Goal: Information Seeking & Learning: Learn about a topic

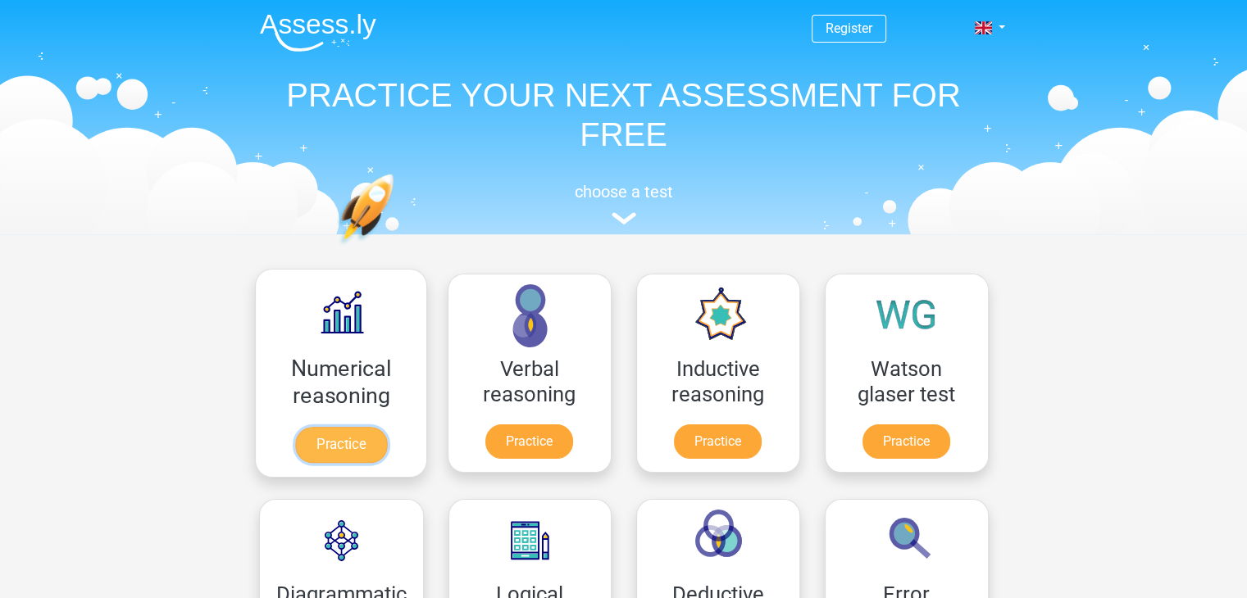
click at [336, 439] on link "Practice" at bounding box center [340, 445] width 92 height 36
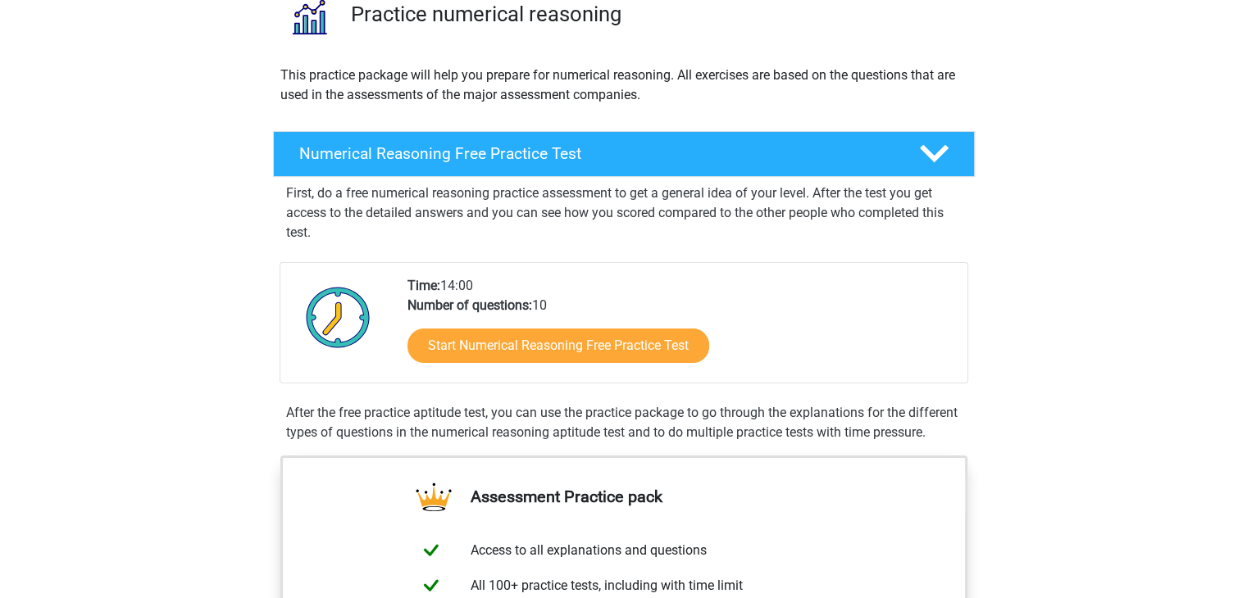
scroll to position [287, 0]
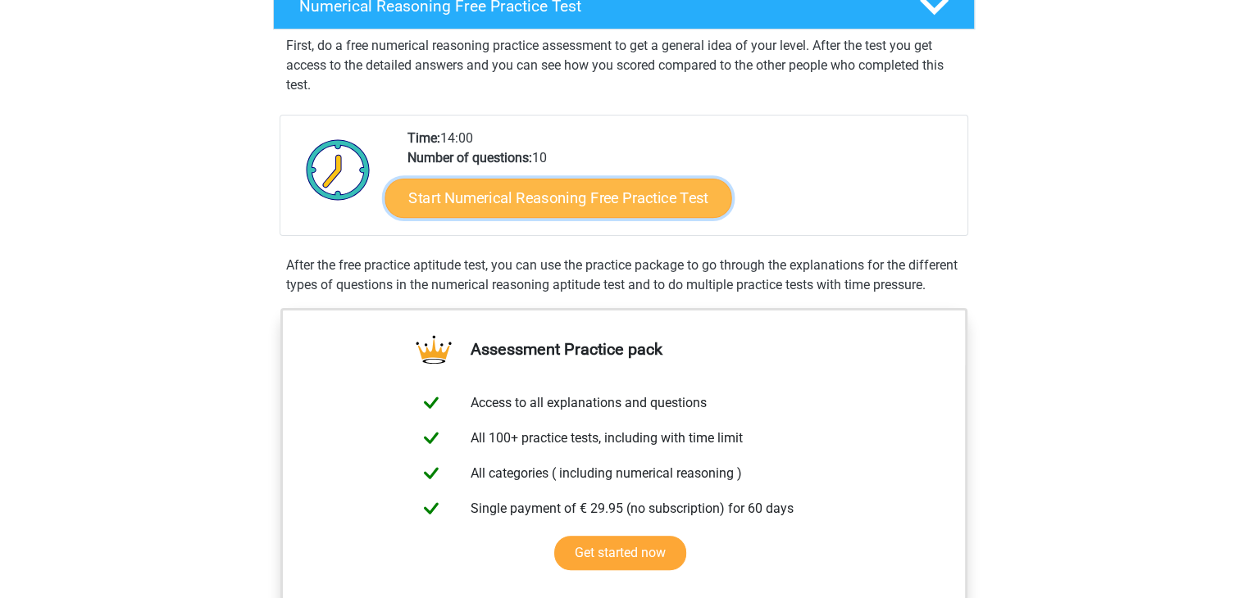
click at [567, 189] on link "Start Numerical Reasoning Free Practice Test" at bounding box center [557, 197] width 347 height 39
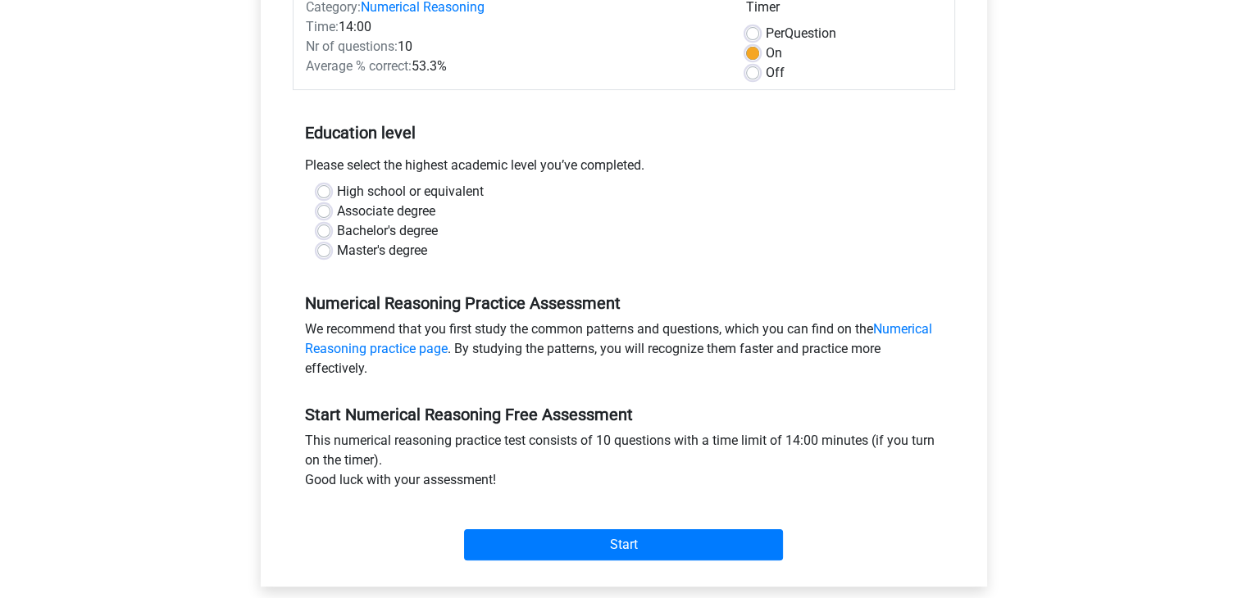
scroll to position [158, 0]
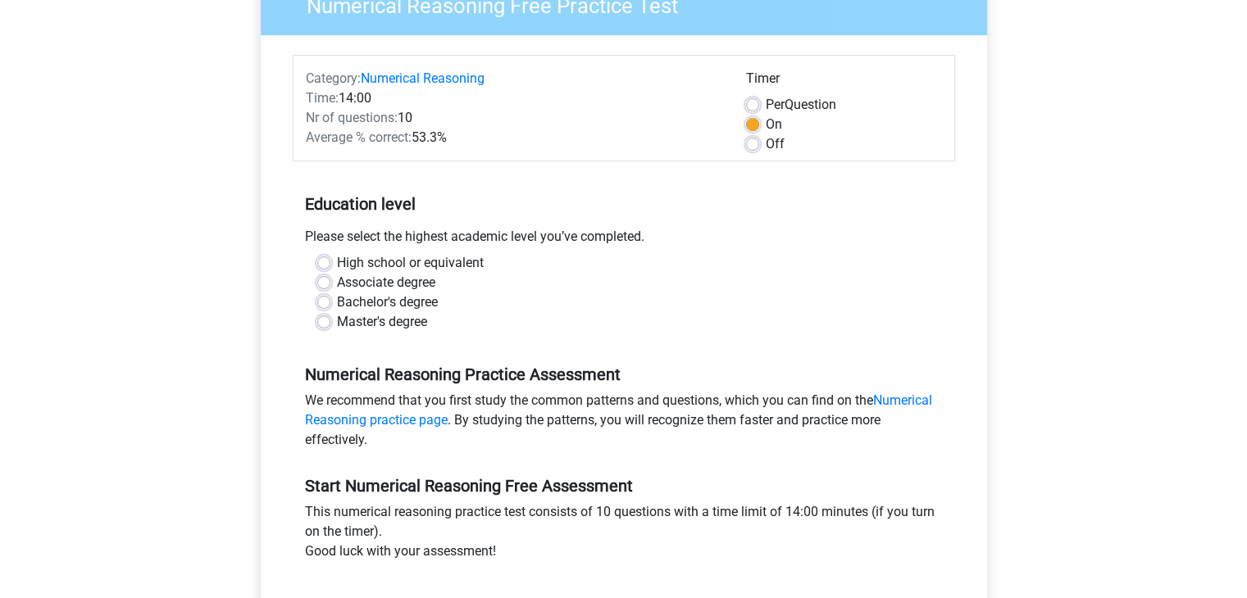
click at [337, 302] on label "Bachelor's degree" at bounding box center [387, 303] width 101 height 20
click at [321, 302] on input "Bachelor's degree" at bounding box center [323, 301] width 13 height 16
radio input "true"
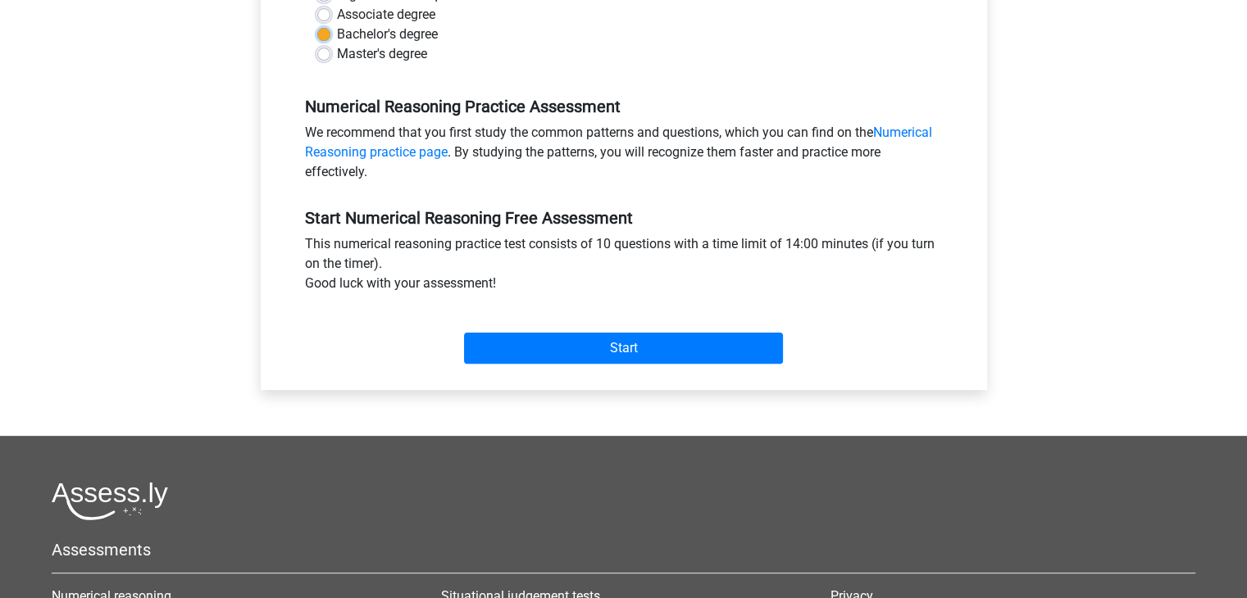
scroll to position [489, 0]
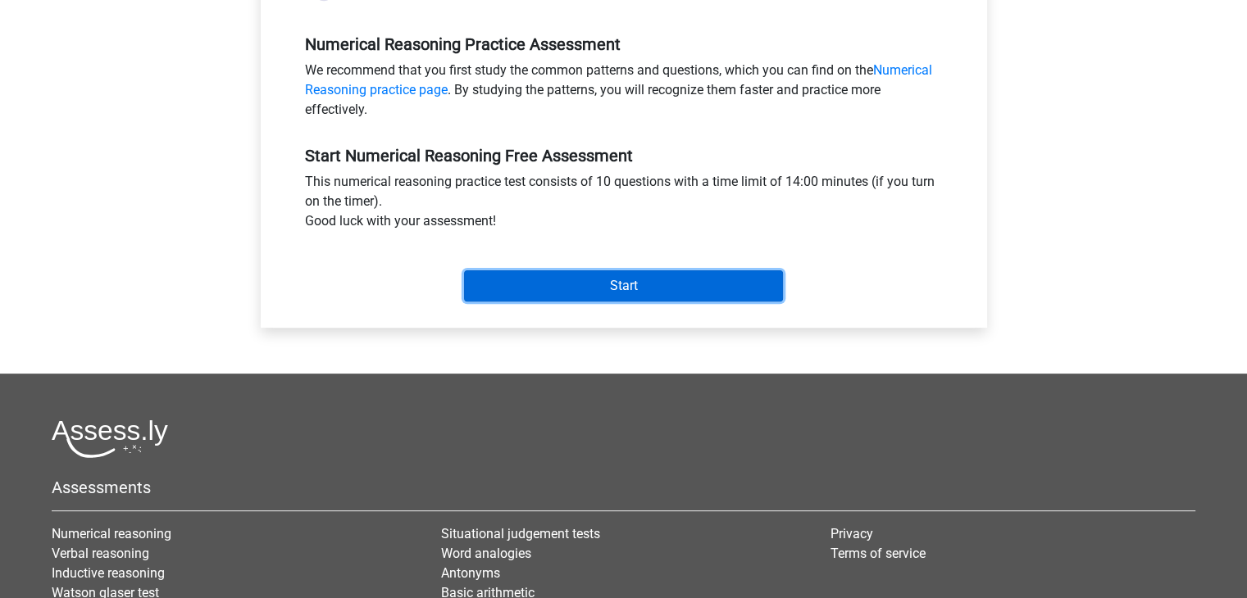
click at [601, 290] on input "Start" at bounding box center [623, 285] width 319 height 31
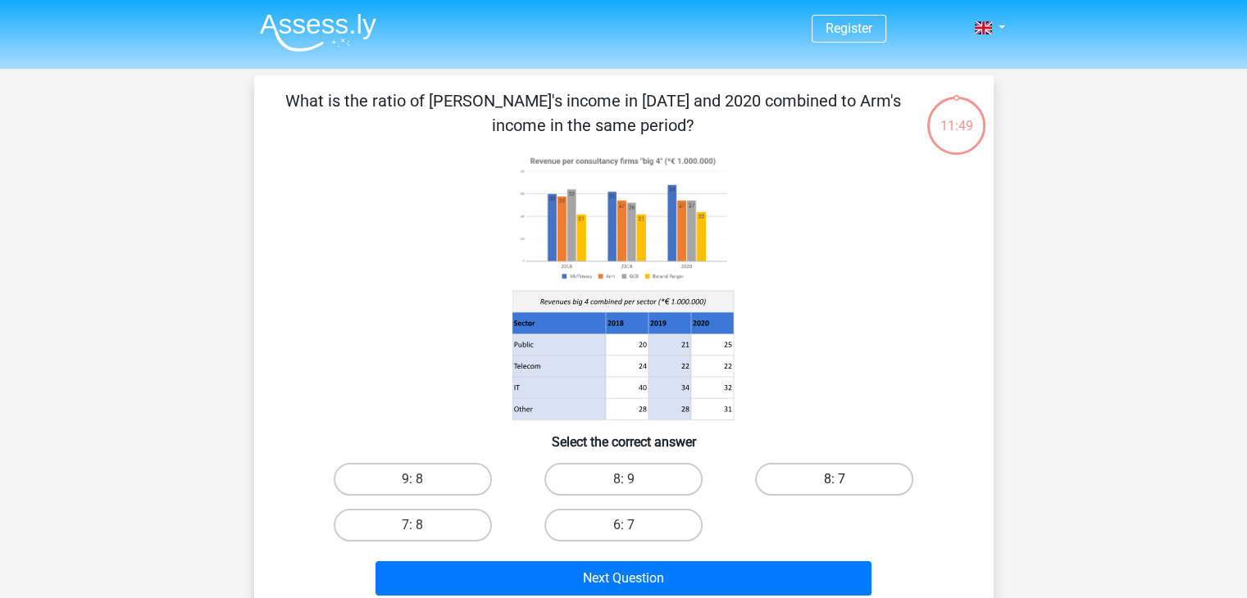
click at [813, 472] on label "8: 7" at bounding box center [834, 479] width 158 height 33
click at [834, 480] on input "8: 7" at bounding box center [839, 485] width 11 height 11
radio input "true"
click at [829, 316] on icon at bounding box center [623, 286] width 661 height 270
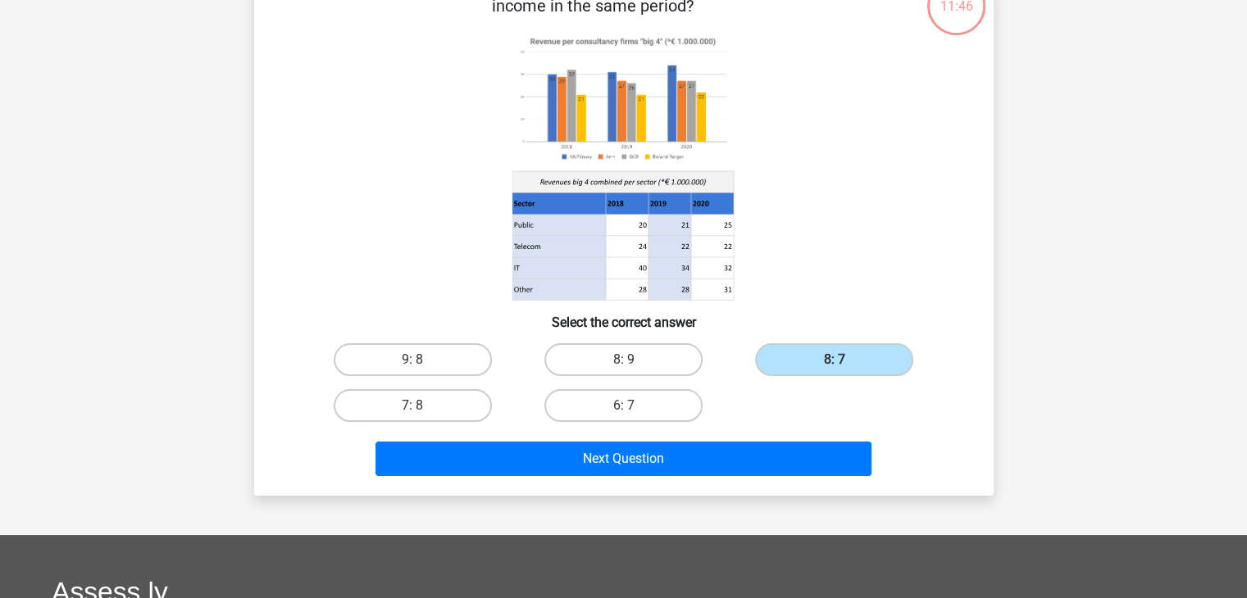
scroll to position [193, 0]
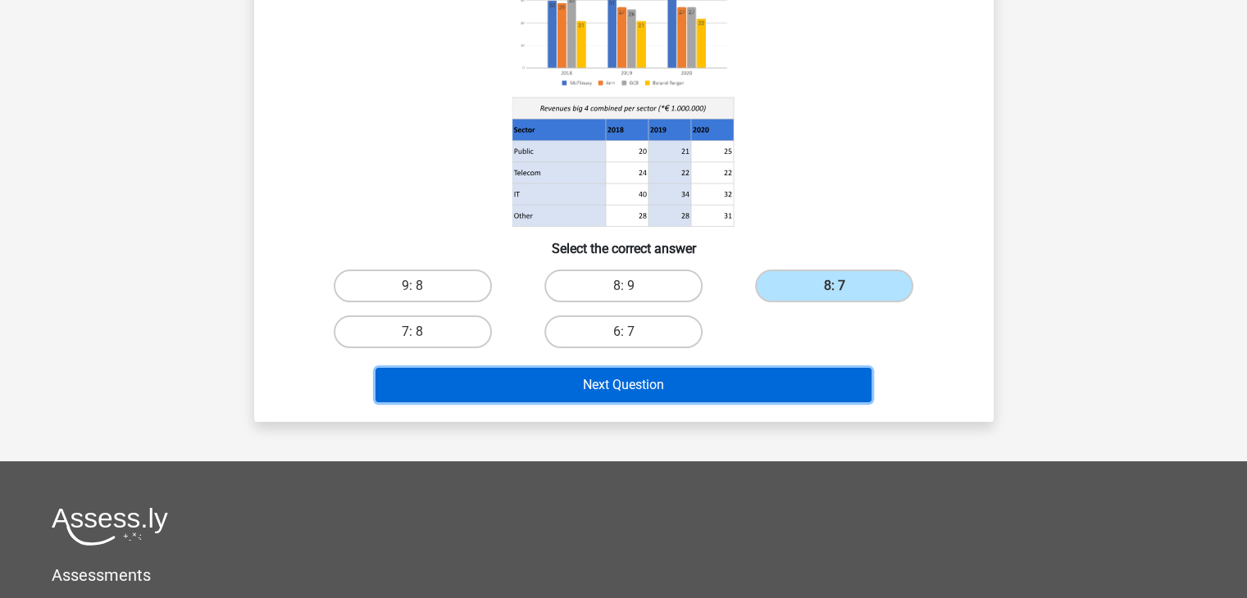
click at [732, 383] on button "Next Question" at bounding box center [623, 385] width 496 height 34
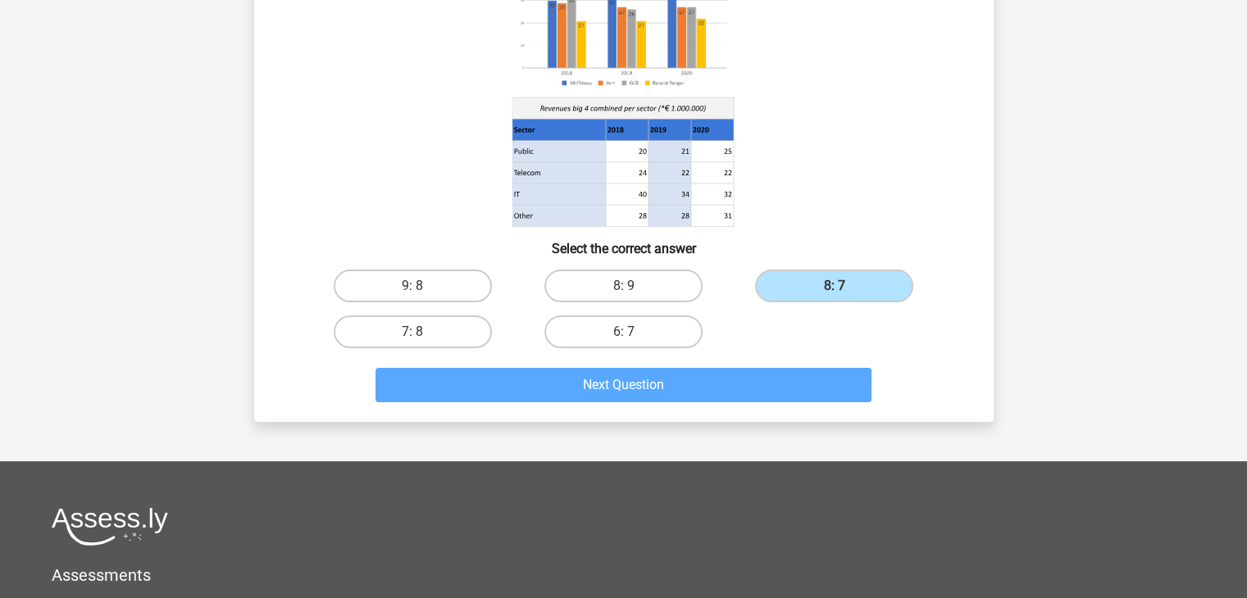
scroll to position [75, 0]
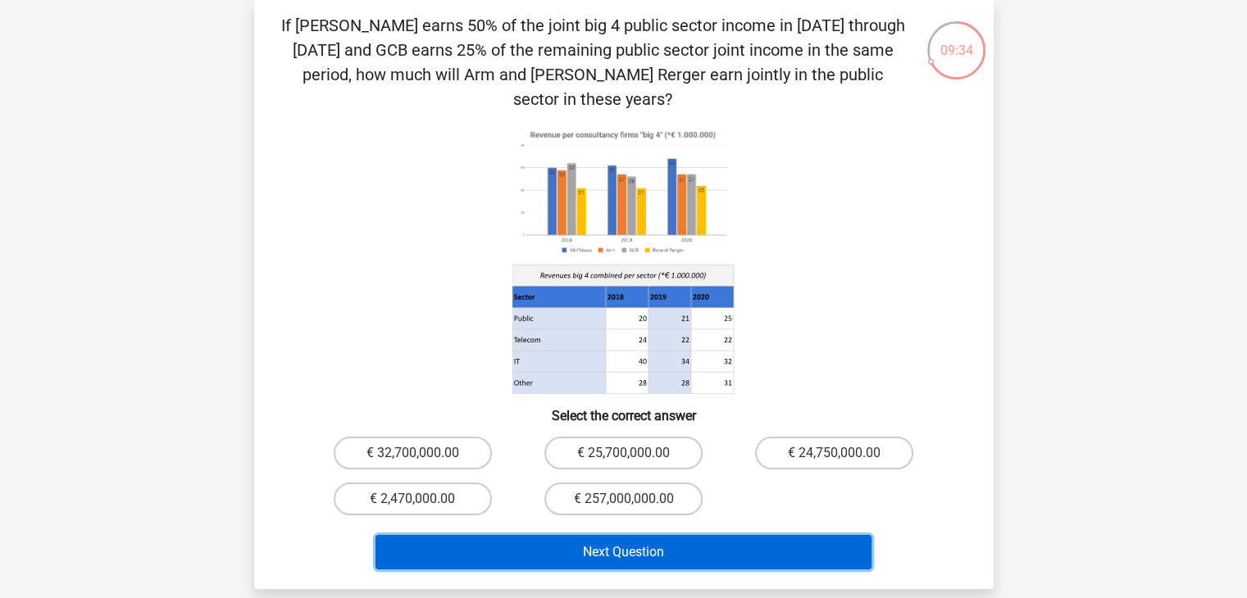
click at [588, 535] on button "Next Question" at bounding box center [623, 552] width 496 height 34
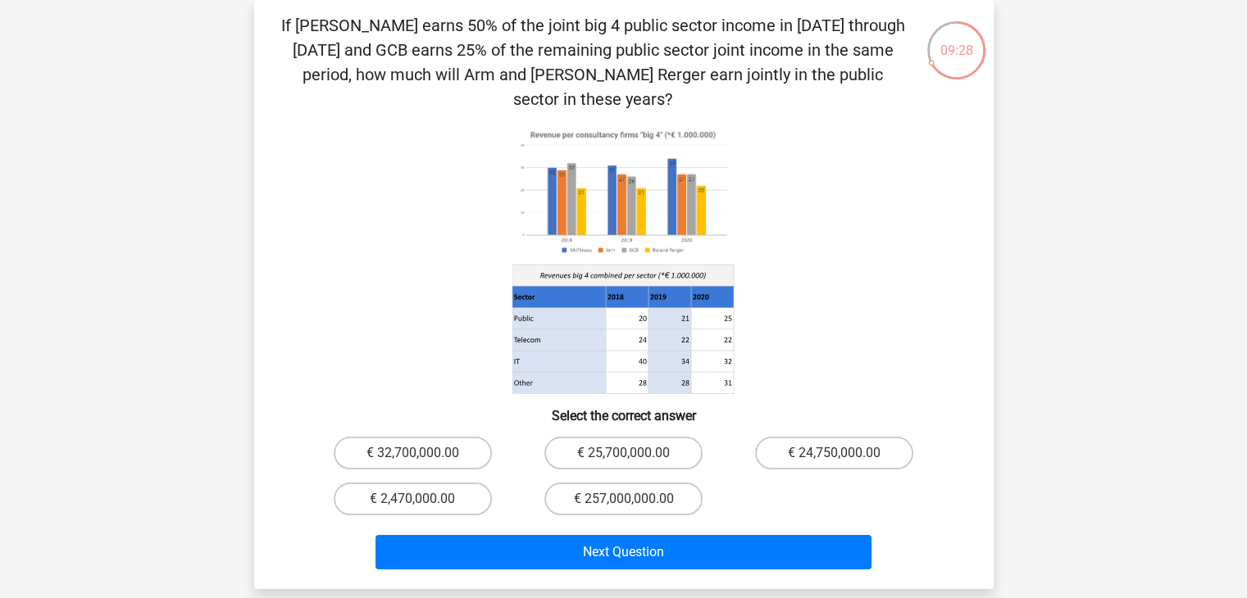
click at [630, 453] on input "€ 25,700,000.00" at bounding box center [628, 458] width 11 height 11
radio input "true"
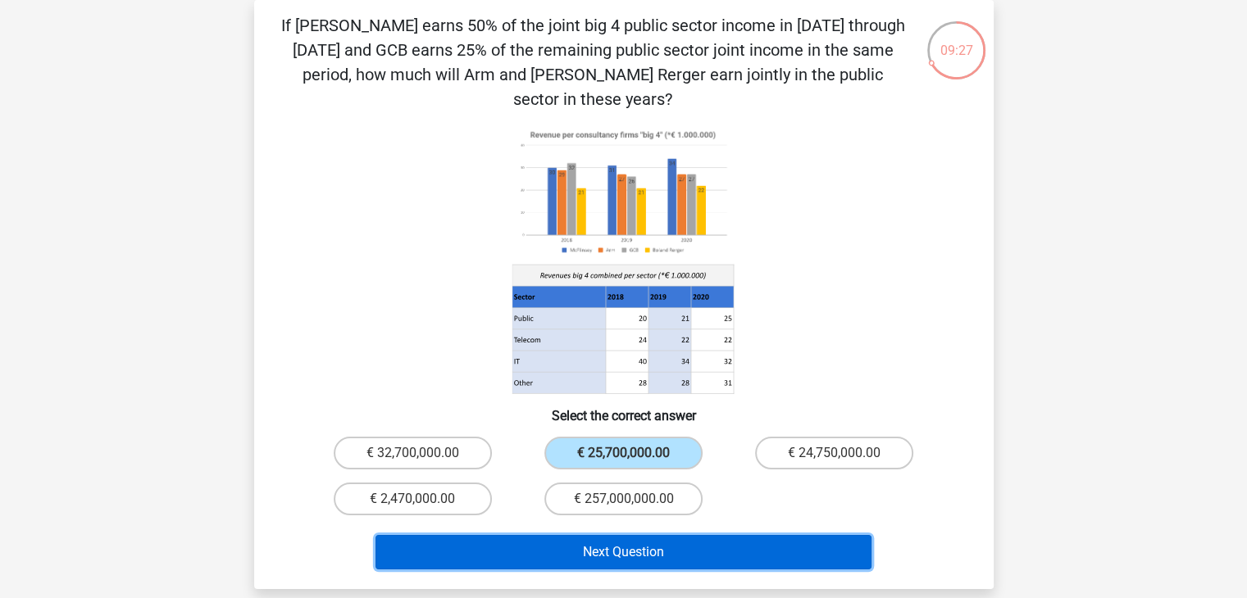
click at [621, 535] on button "Next Question" at bounding box center [623, 552] width 496 height 34
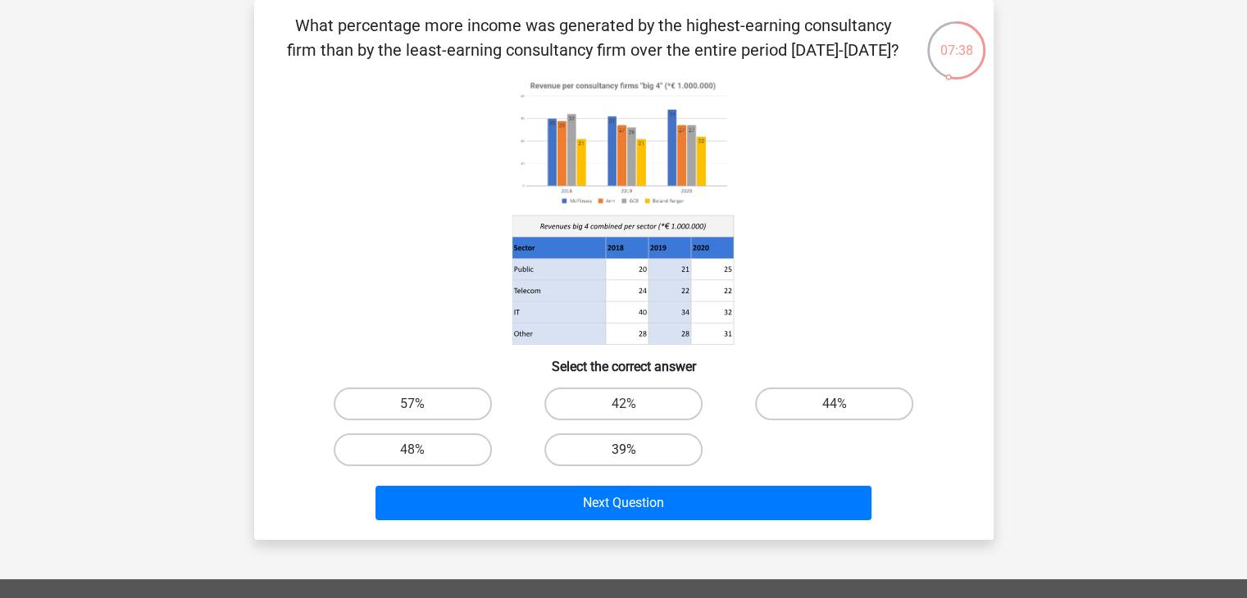
click at [616, 450] on label "39%" at bounding box center [623, 450] width 158 height 33
click at [623, 450] on input "39%" at bounding box center [628, 455] width 11 height 11
radio input "true"
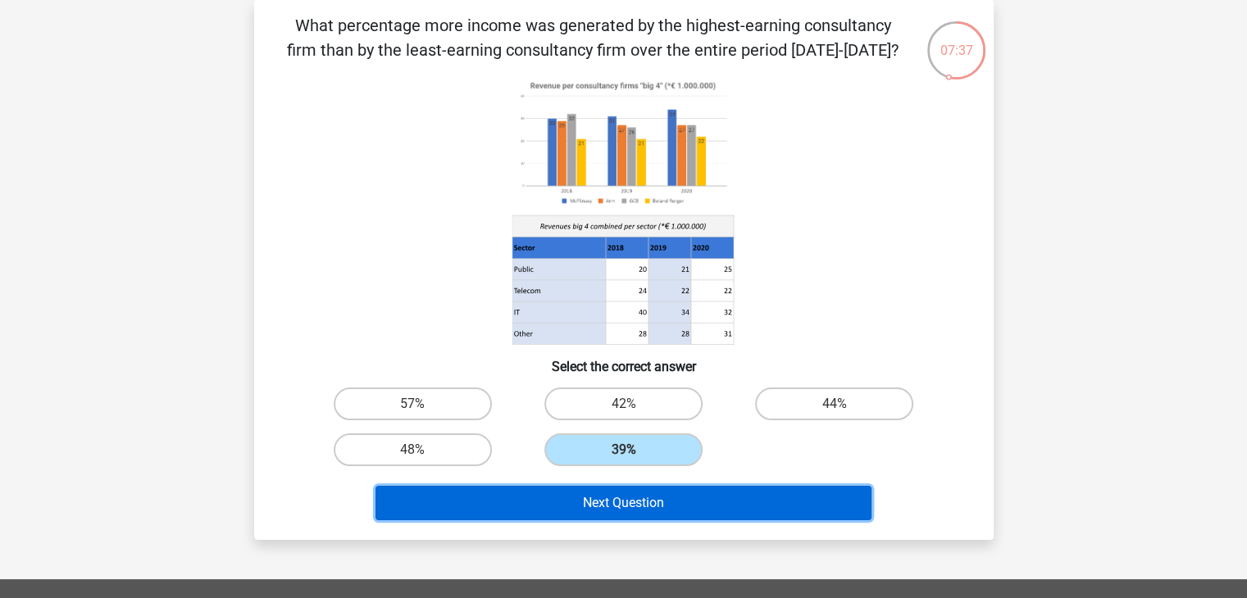
click at [617, 498] on button "Next Question" at bounding box center [623, 503] width 496 height 34
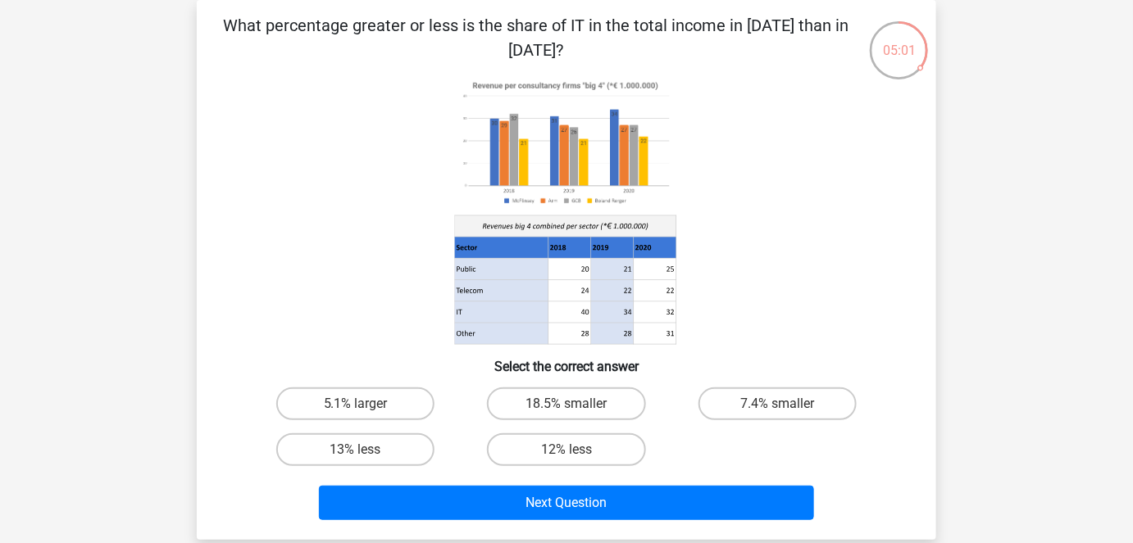
drag, startPoint x: 309, startPoint y: 111, endPoint x: 281, endPoint y: 101, distance: 29.8
click at [281, 101] on icon at bounding box center [566, 210] width 661 height 270
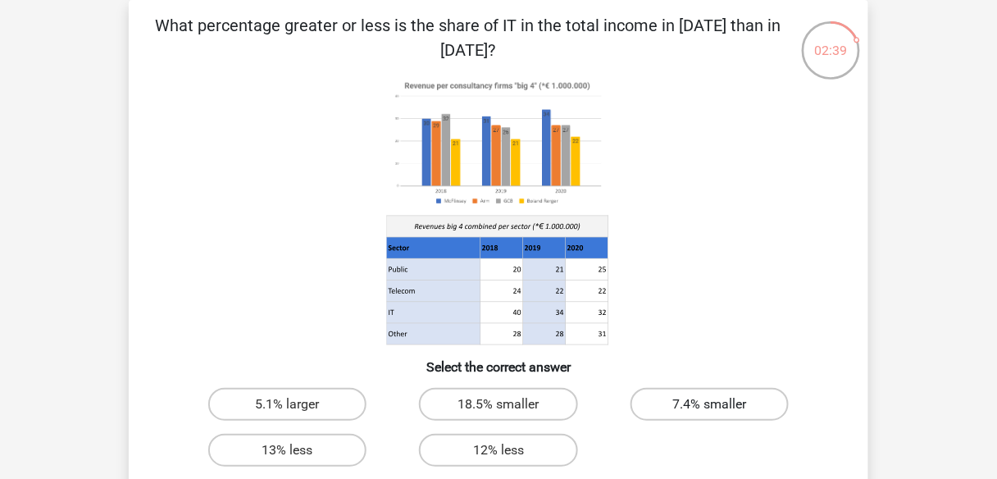
click at [740, 407] on label "7.4% smaller" at bounding box center [709, 404] width 158 height 33
click at [720, 407] on input "7.4% smaller" at bounding box center [714, 409] width 11 height 11
radio input "true"
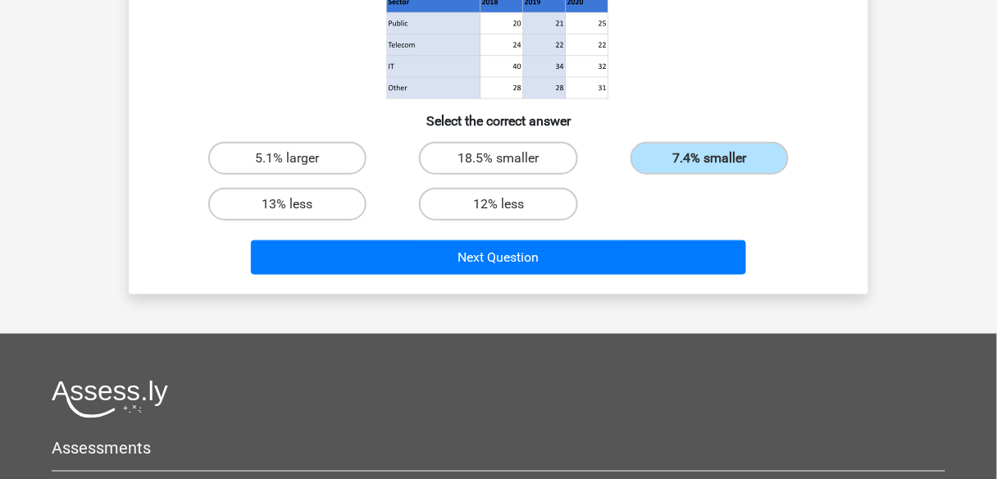
scroll to position [265, 0]
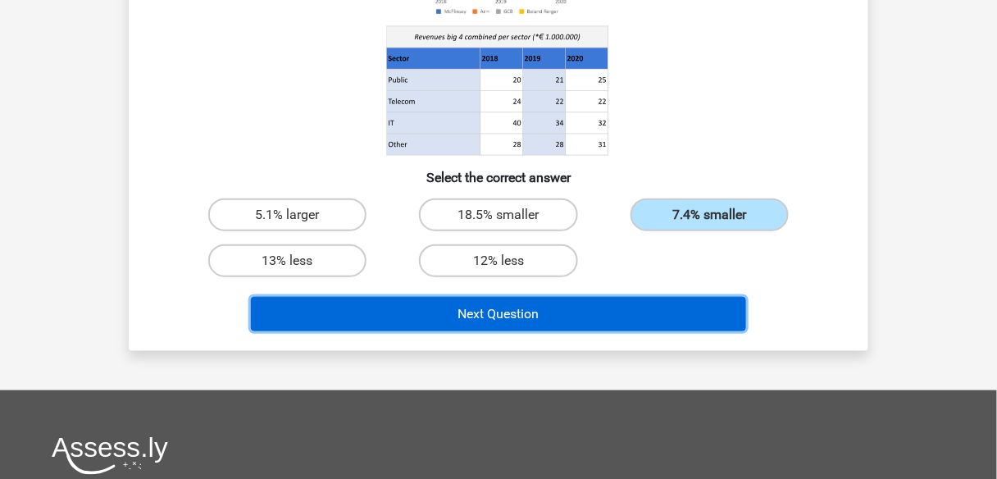
click at [612, 314] on button "Next Question" at bounding box center [499, 314] width 496 height 34
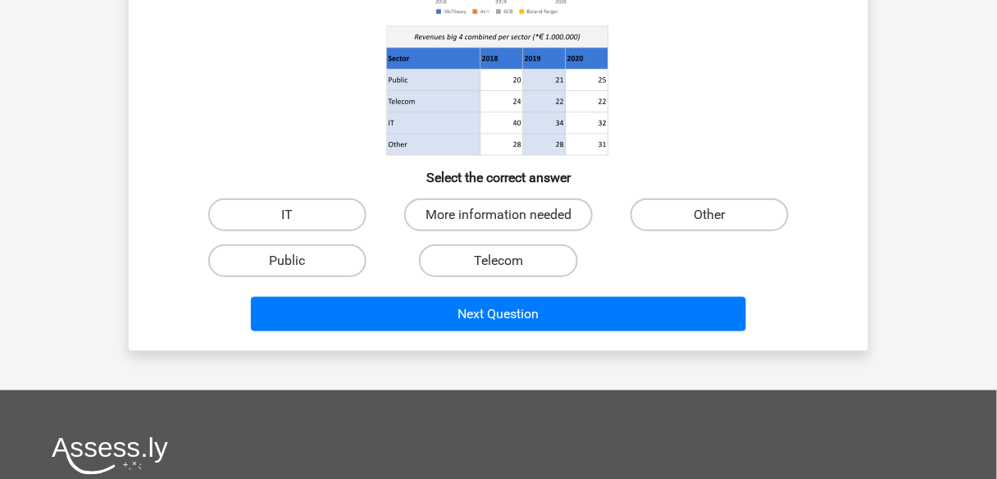
scroll to position [75, 0]
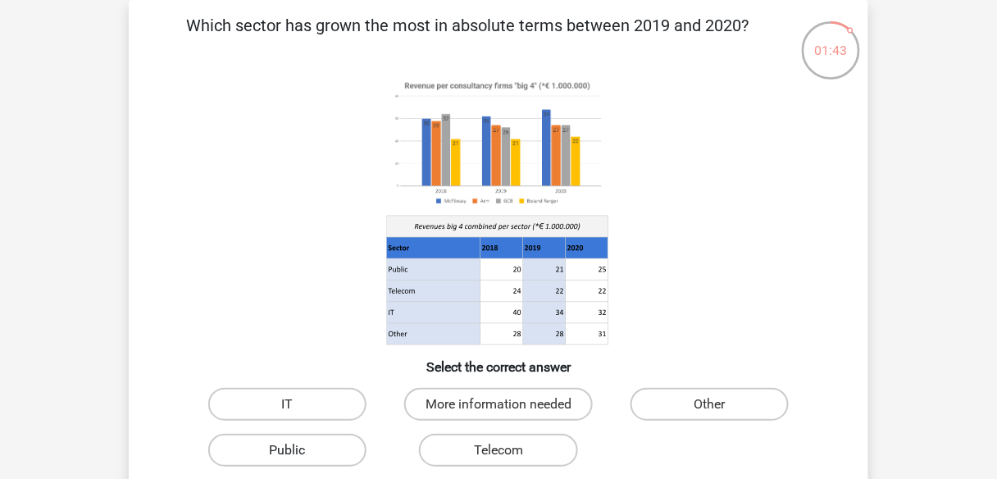
click at [334, 452] on label "Public" at bounding box center [287, 450] width 158 height 33
click at [298, 452] on input "Public" at bounding box center [293, 455] width 11 height 11
radio input "true"
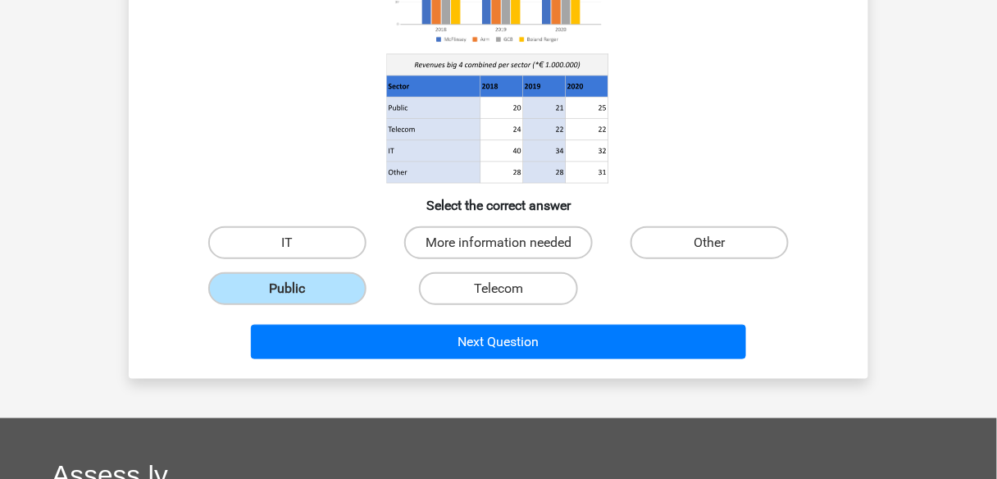
scroll to position [239, 0]
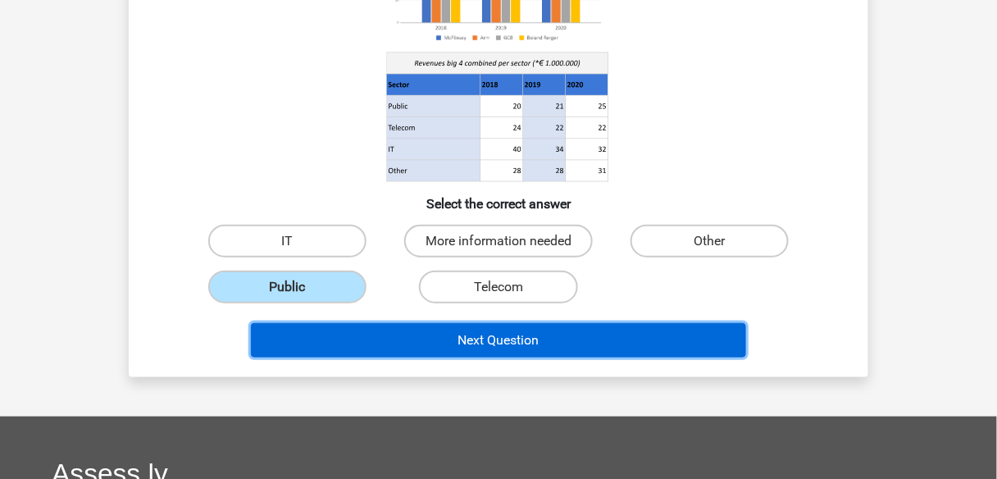
click at [625, 331] on button "Next Question" at bounding box center [499, 340] width 496 height 34
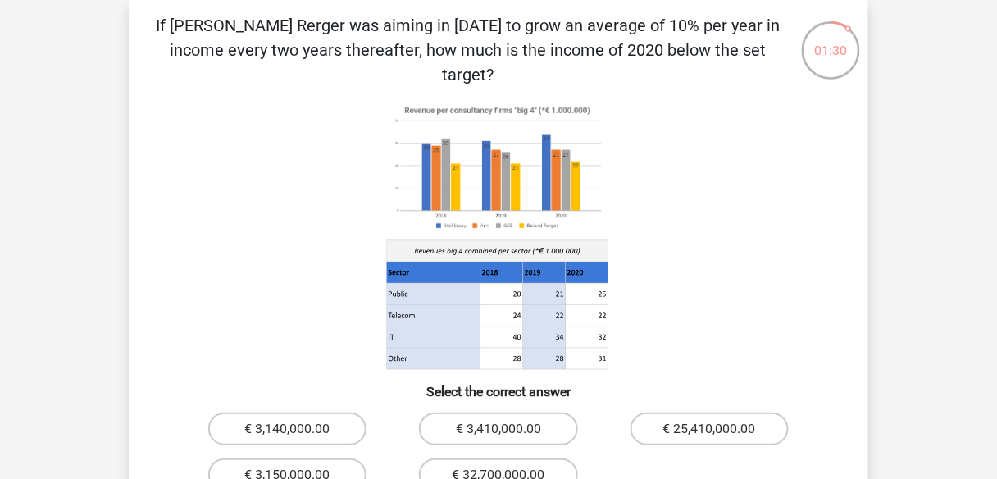
scroll to position [91, 0]
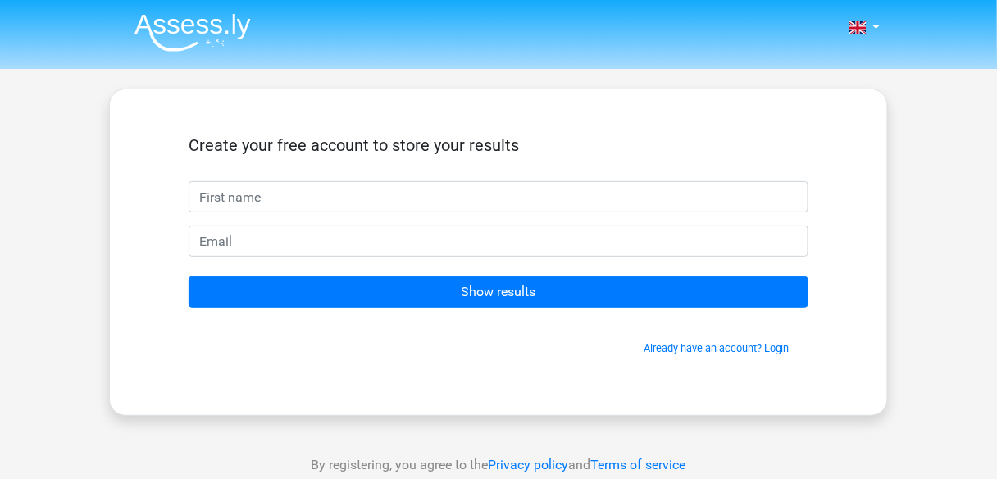
click at [420, 202] on input "text" at bounding box center [499, 196] width 620 height 31
type input "pampari"
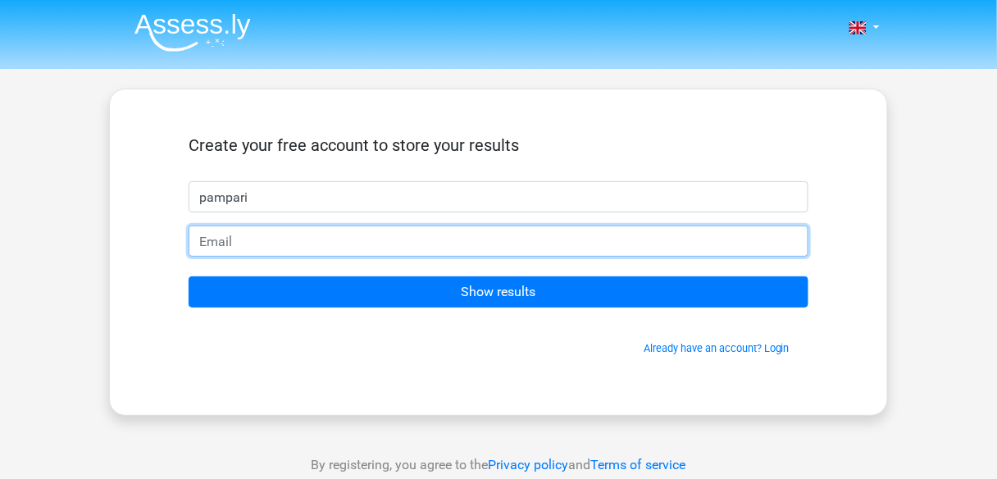
type input "S"
click at [282, 239] on input "s" at bounding box center [499, 240] width 620 height 31
click at [282, 239] on input "shr" at bounding box center [499, 240] width 620 height 31
type input "s"
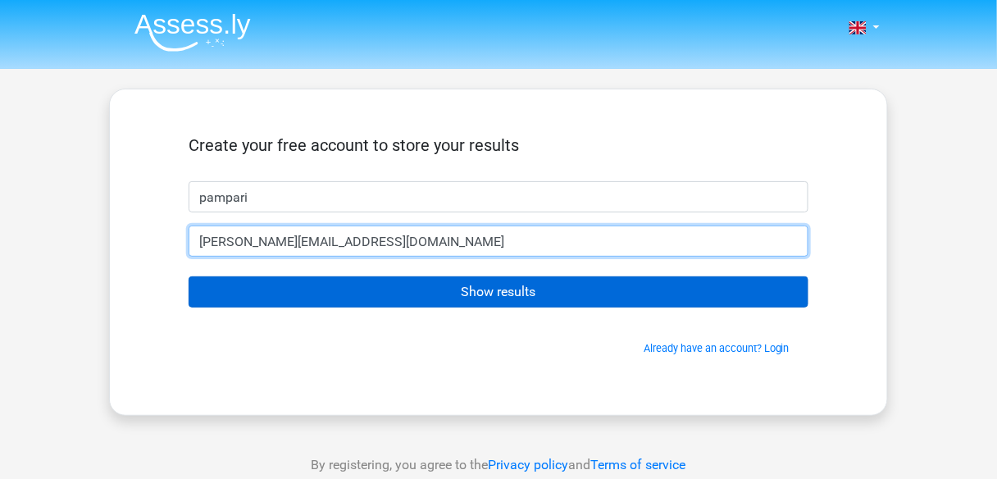
type input "shravani.pampari@gmail.com"
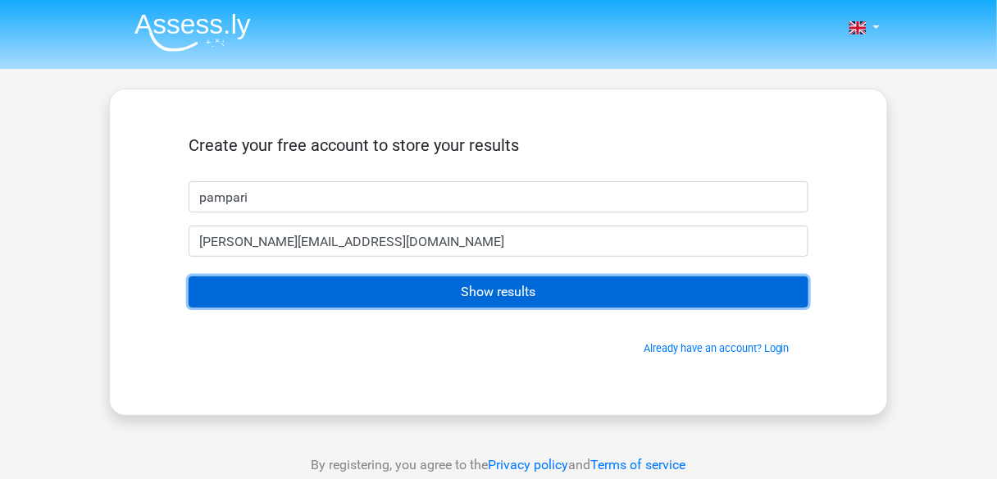
click at [291, 280] on input "Show results" at bounding box center [499, 291] width 620 height 31
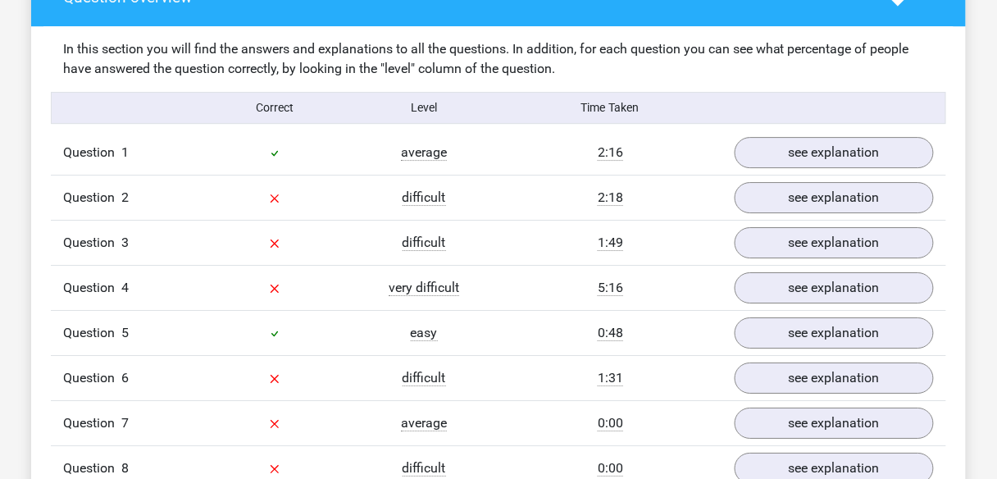
scroll to position [1241, 0]
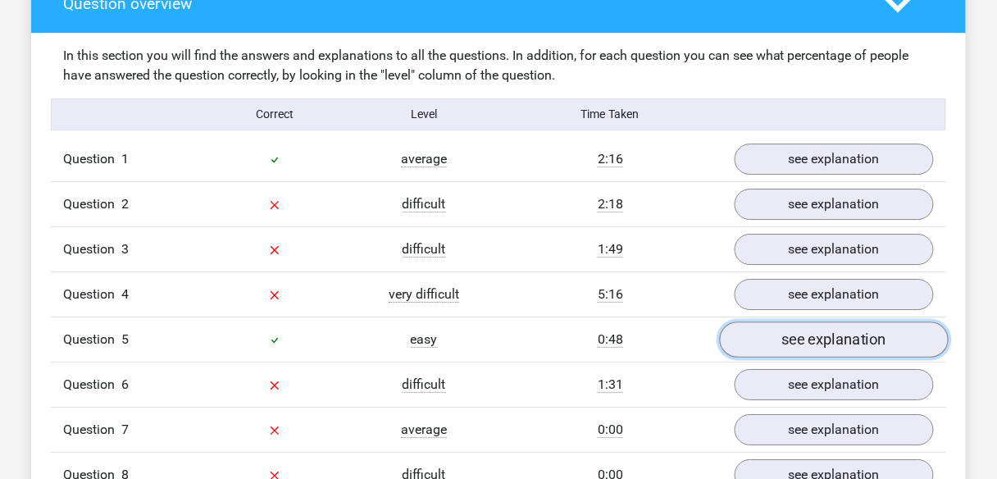
click at [774, 329] on link "see explanation" at bounding box center [834, 339] width 229 height 36
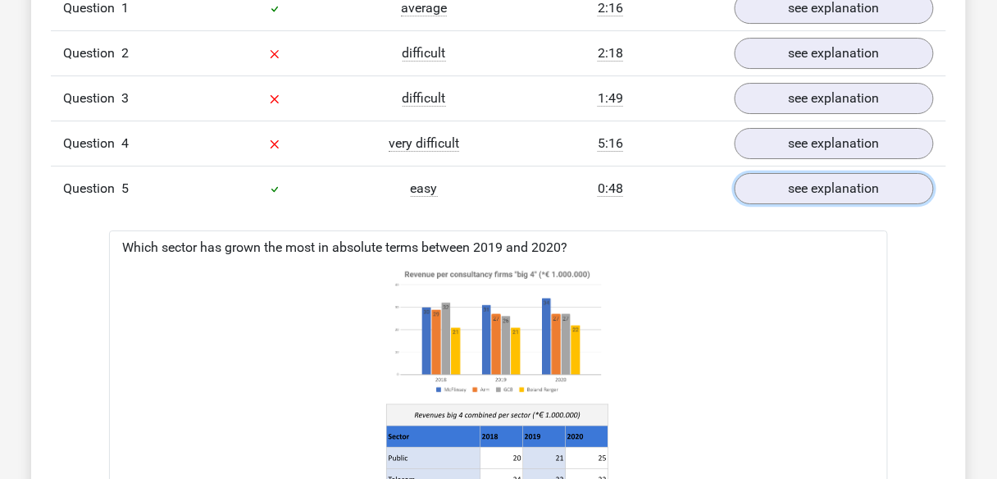
scroll to position [1377, 0]
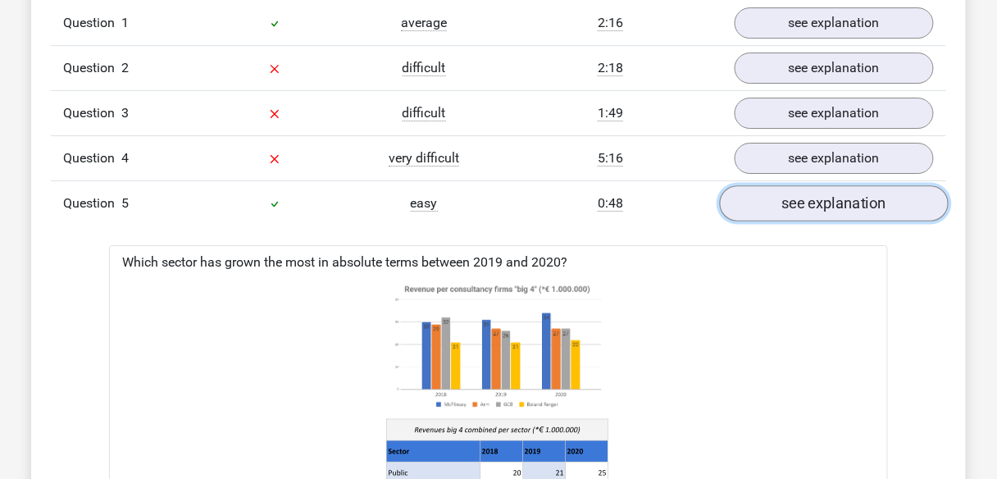
click at [788, 196] on link "see explanation" at bounding box center [834, 203] width 229 height 36
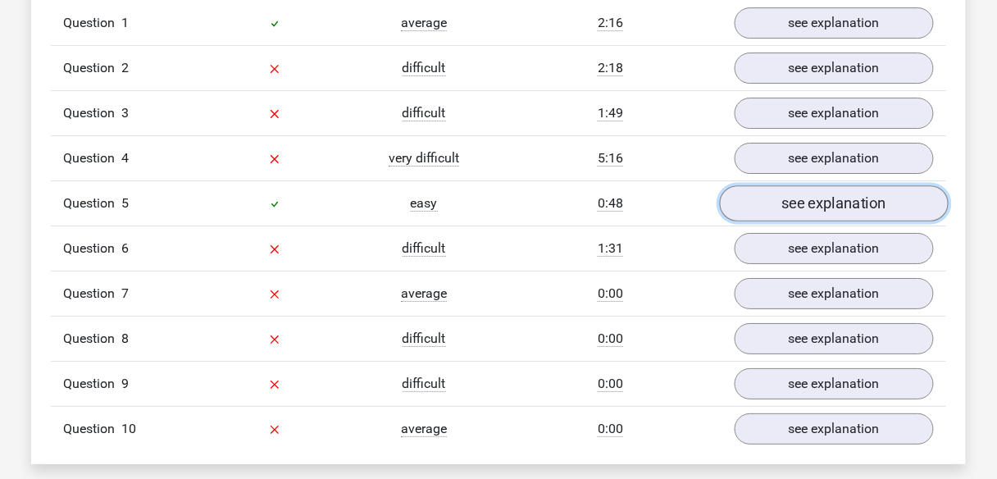
click at [772, 201] on link "see explanation" at bounding box center [834, 203] width 229 height 36
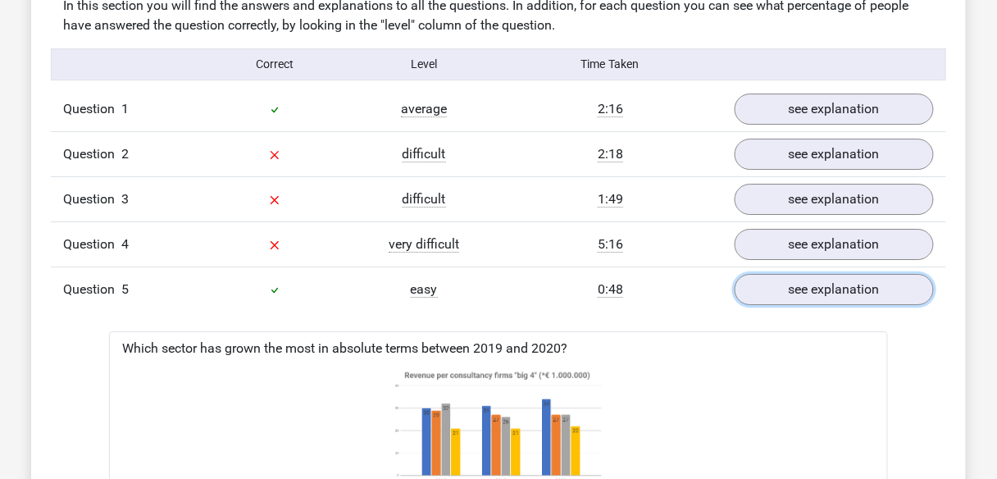
scroll to position [1246, 0]
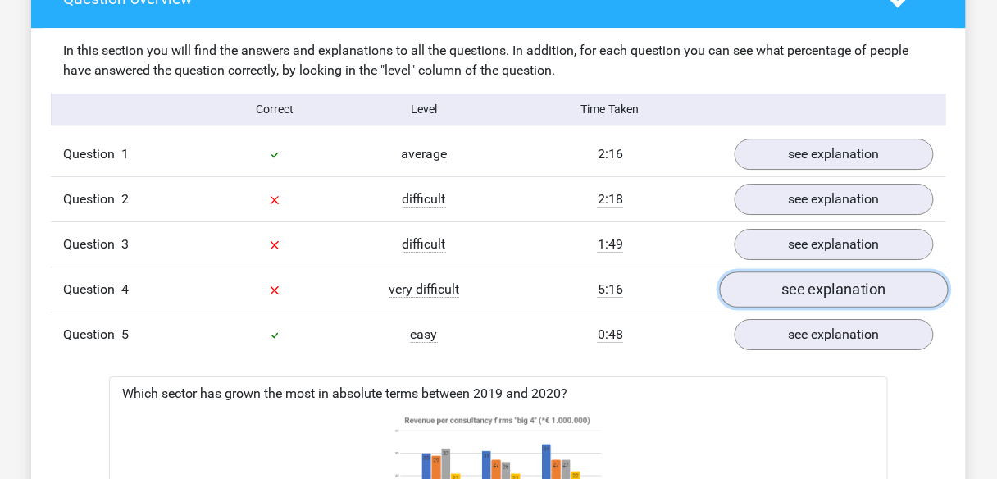
click at [756, 289] on link "see explanation" at bounding box center [834, 289] width 229 height 36
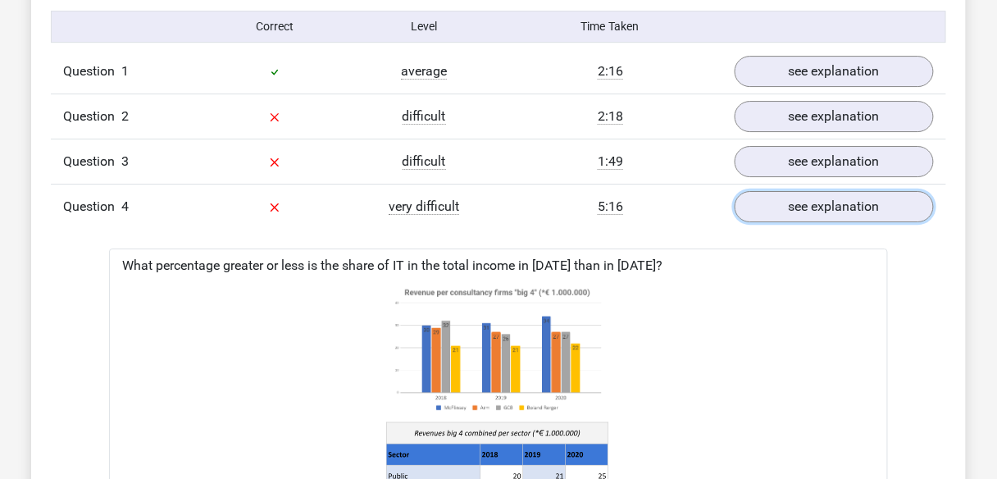
scroll to position [1316, 0]
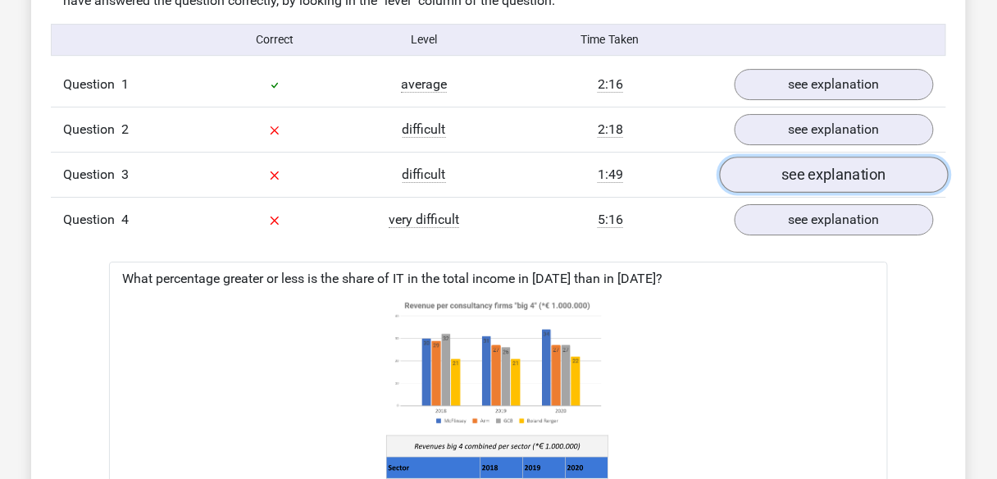
click at [760, 176] on link "see explanation" at bounding box center [834, 175] width 229 height 36
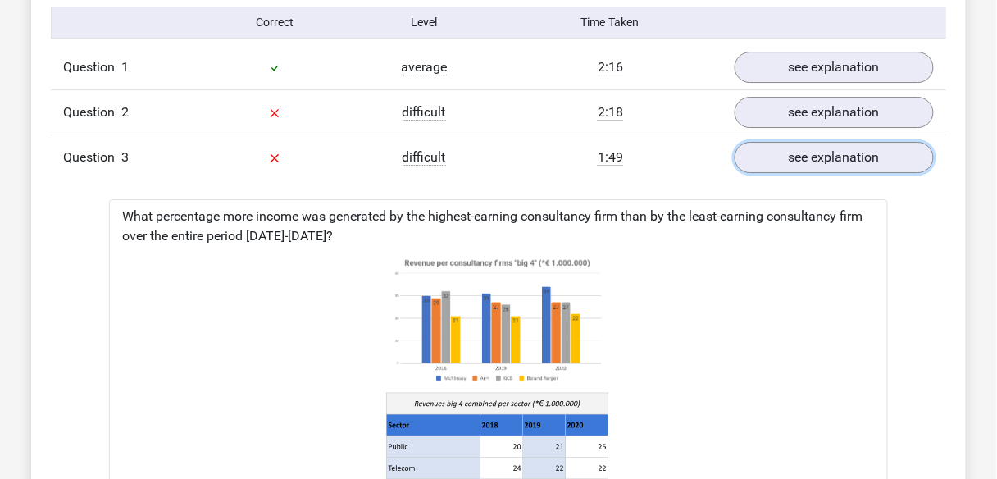
scroll to position [1307, 0]
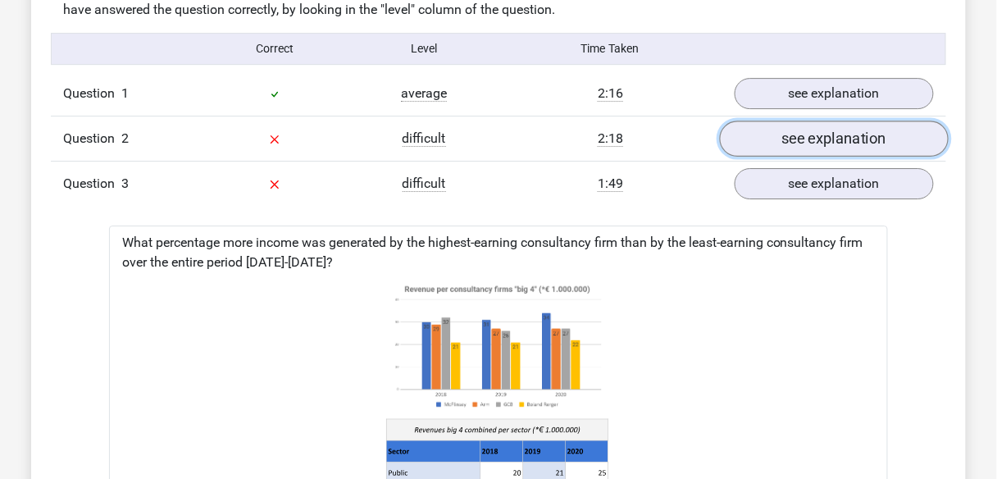
click at [789, 128] on link "see explanation" at bounding box center [834, 138] width 229 height 36
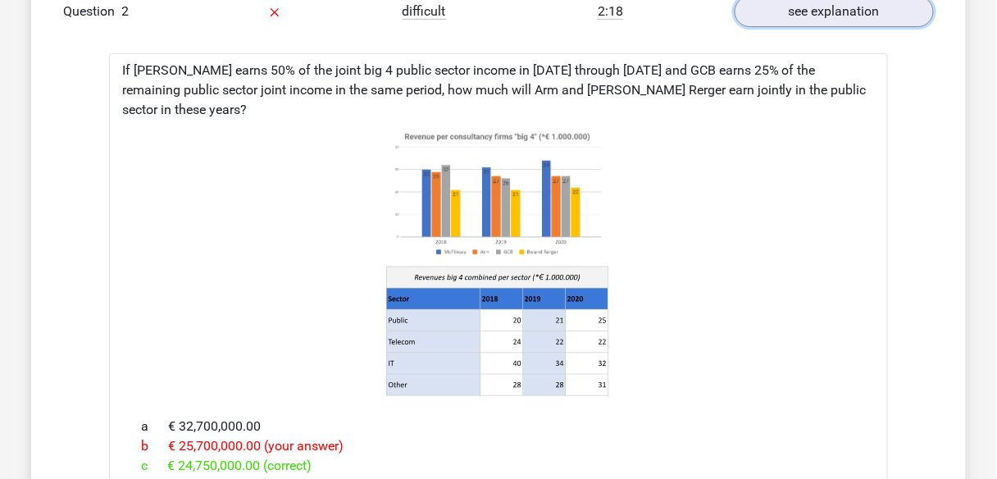
scroll to position [1456, 0]
